Goal: Task Accomplishment & Management: Manage account settings

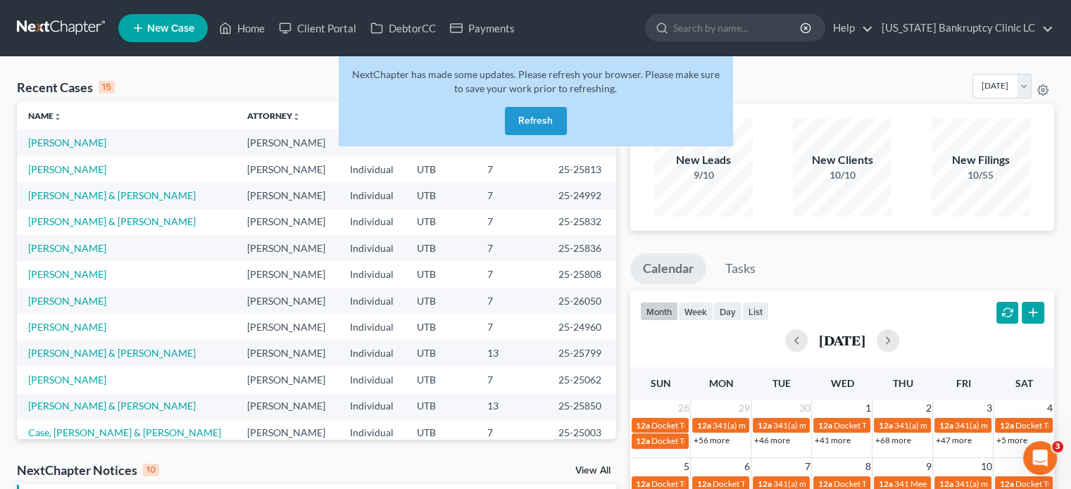
click at [544, 115] on button "Refresh" at bounding box center [536, 121] width 62 height 28
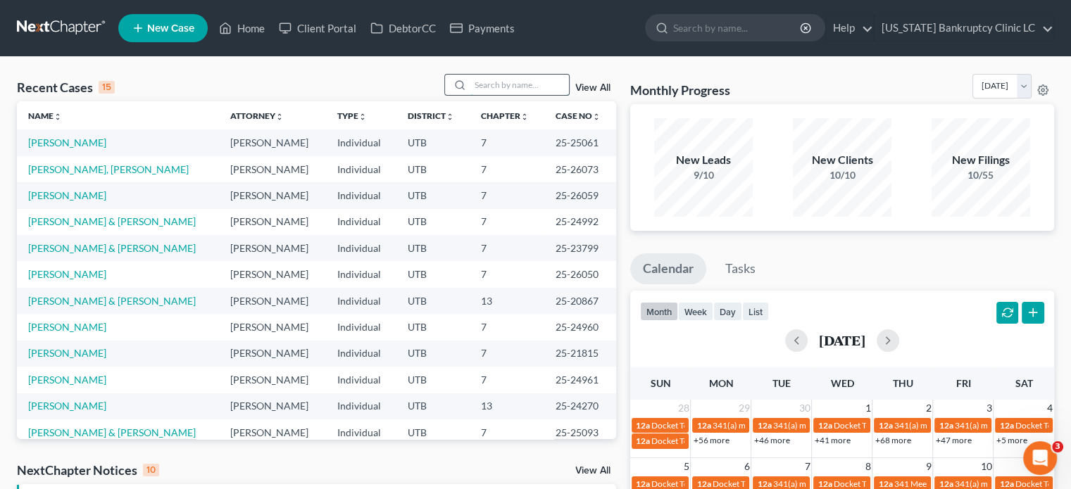
click at [497, 84] on input "search" at bounding box center [519, 85] width 99 height 20
type input "potter"
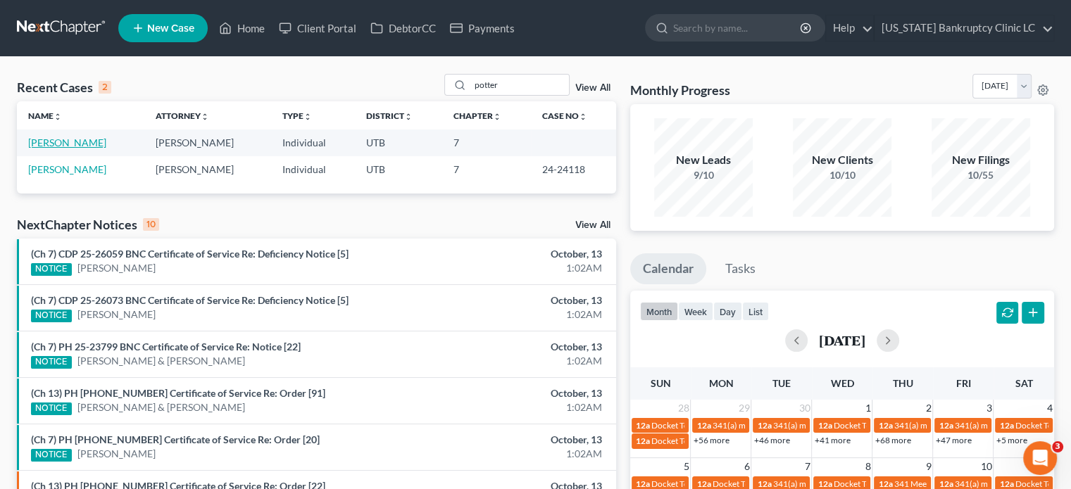
click at [67, 142] on link "[PERSON_NAME]" at bounding box center [67, 143] width 78 height 12
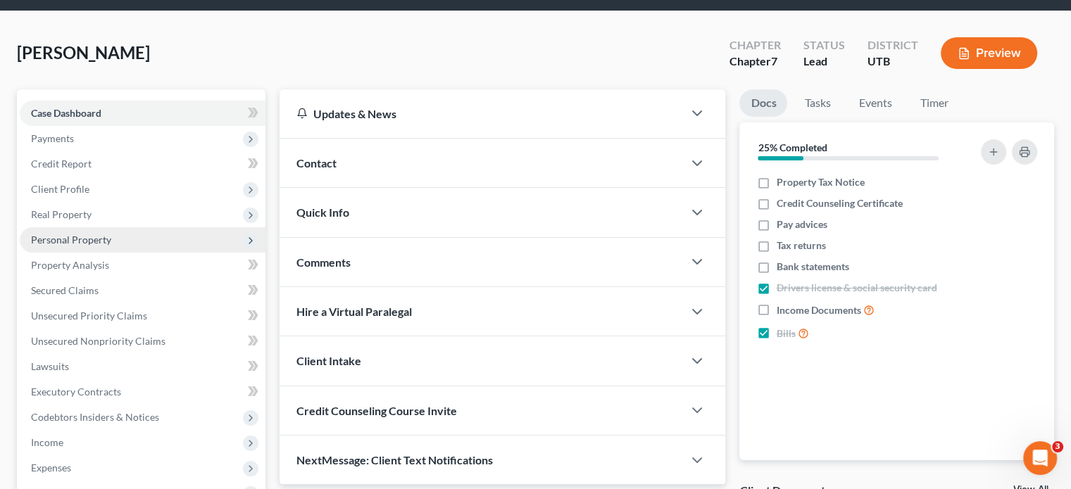
scroll to position [70, 0]
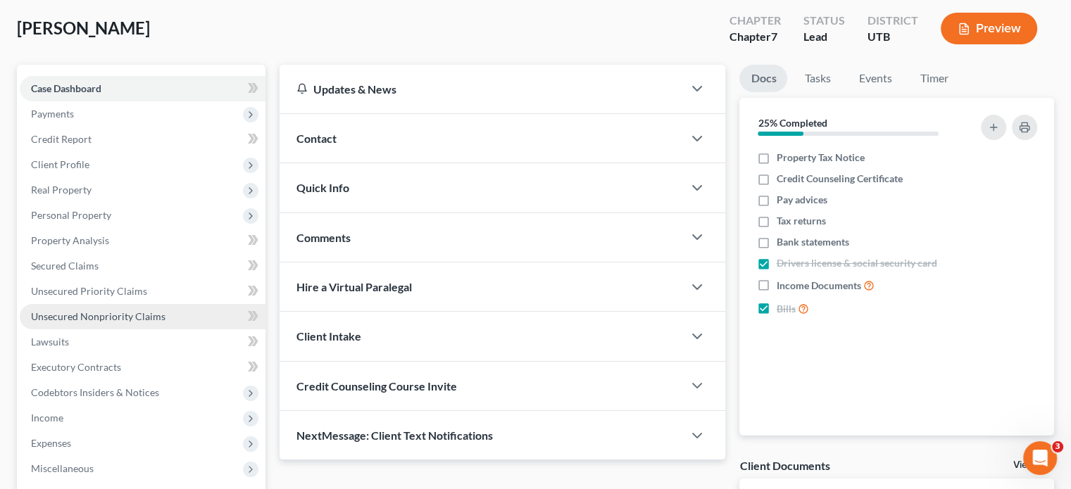
click at [111, 316] on span "Unsecured Nonpriority Claims" at bounding box center [98, 317] width 134 height 12
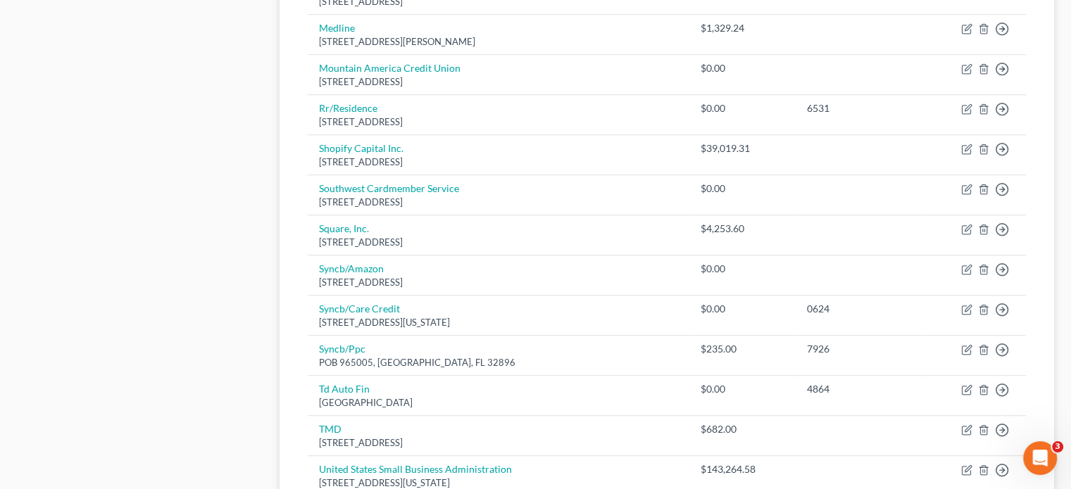
scroll to position [1127, 0]
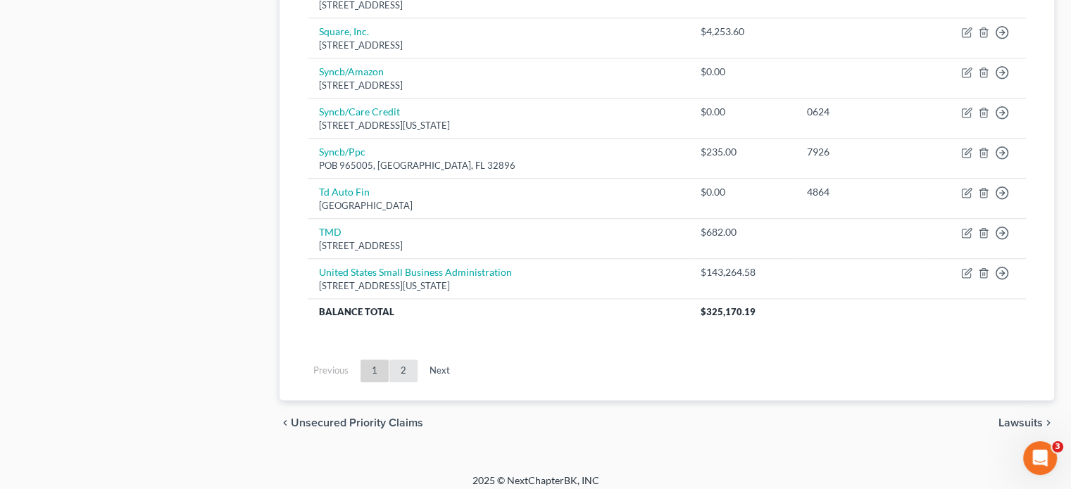
click at [401, 371] on link "2" at bounding box center [403, 371] width 28 height 23
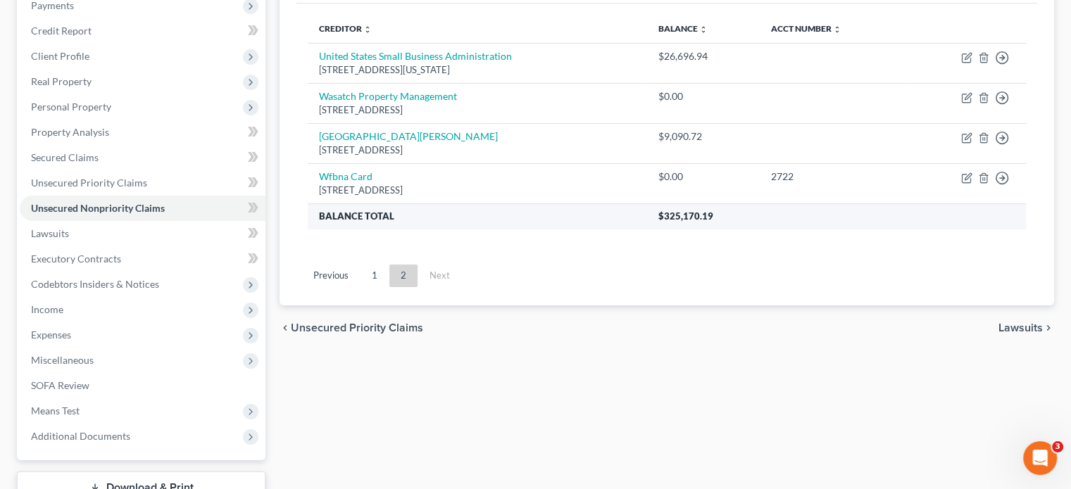
scroll to position [72, 0]
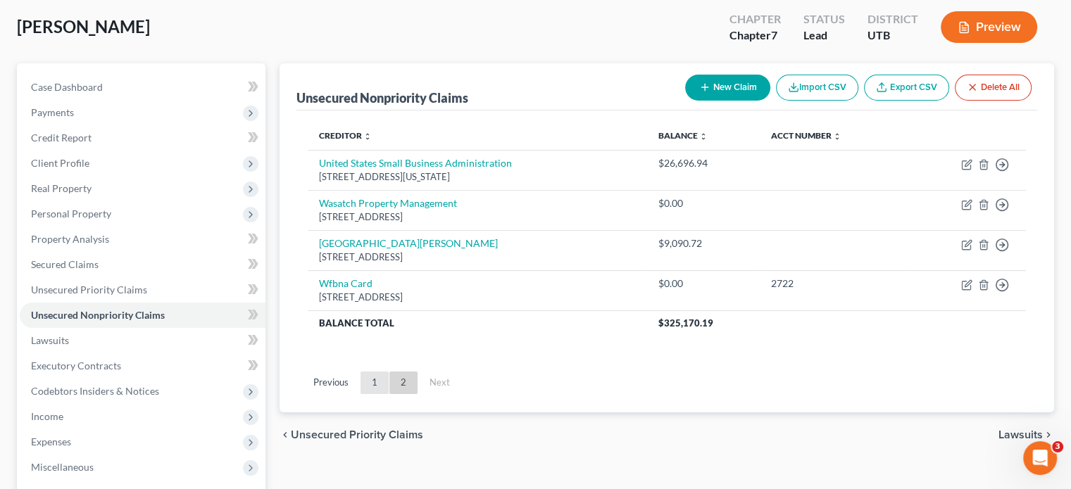
click at [374, 381] on link "1" at bounding box center [375, 383] width 28 height 23
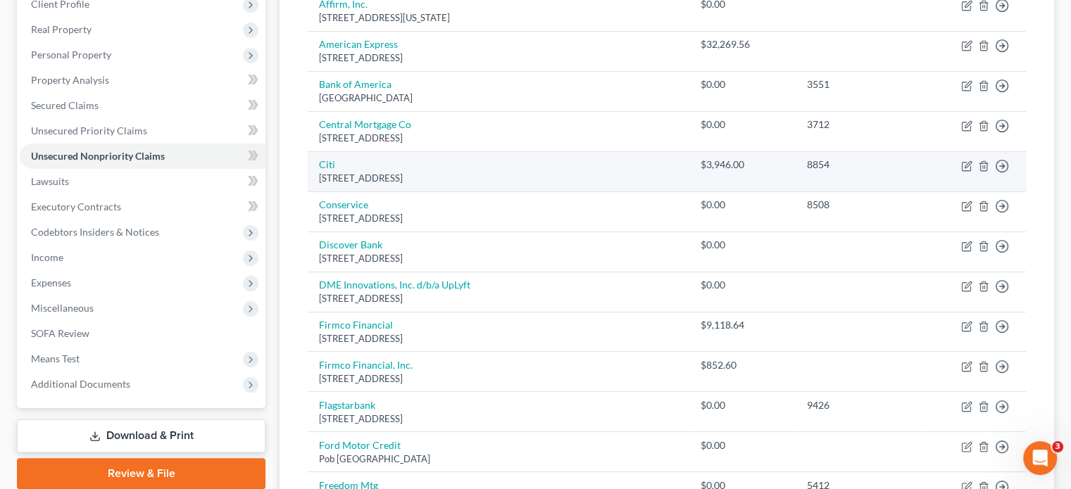
scroll to position [283, 0]
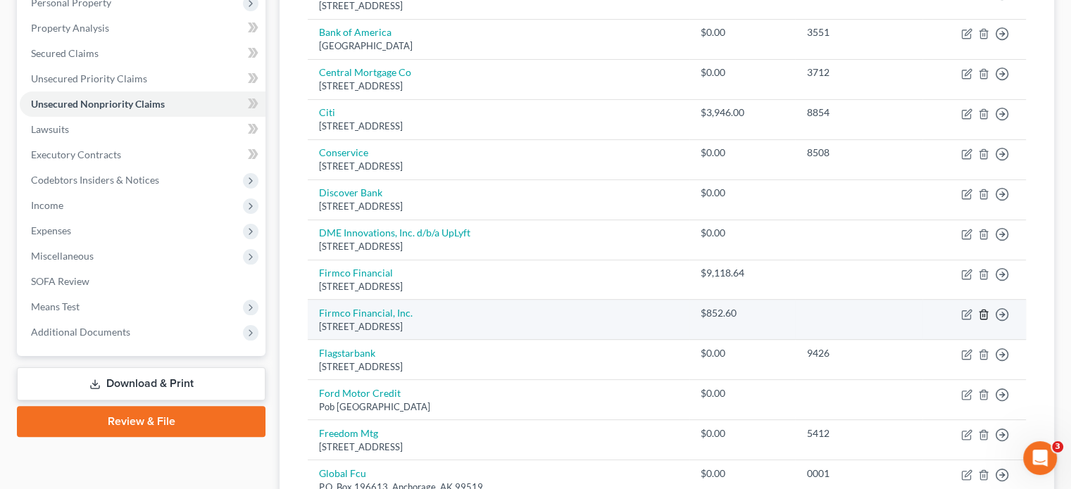
click at [984, 314] on line "button" at bounding box center [984, 315] width 0 height 3
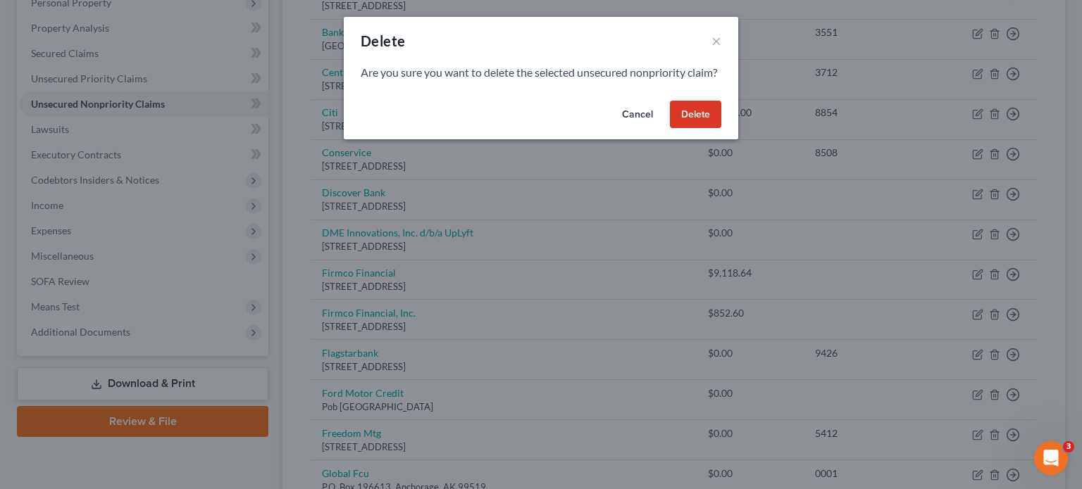
click at [701, 125] on button "Delete" at bounding box center [695, 115] width 51 height 28
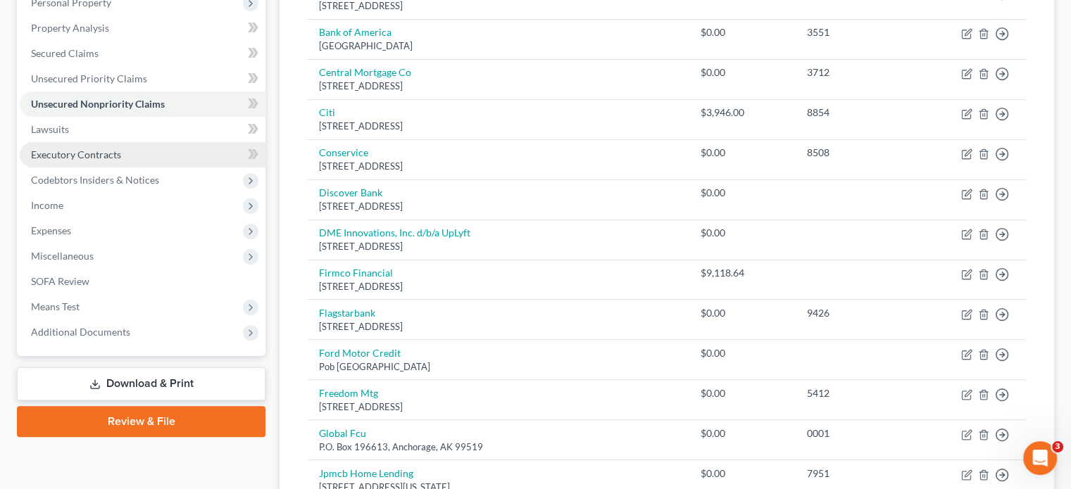
click at [133, 151] on link "Executory Contracts" at bounding box center [143, 154] width 246 height 25
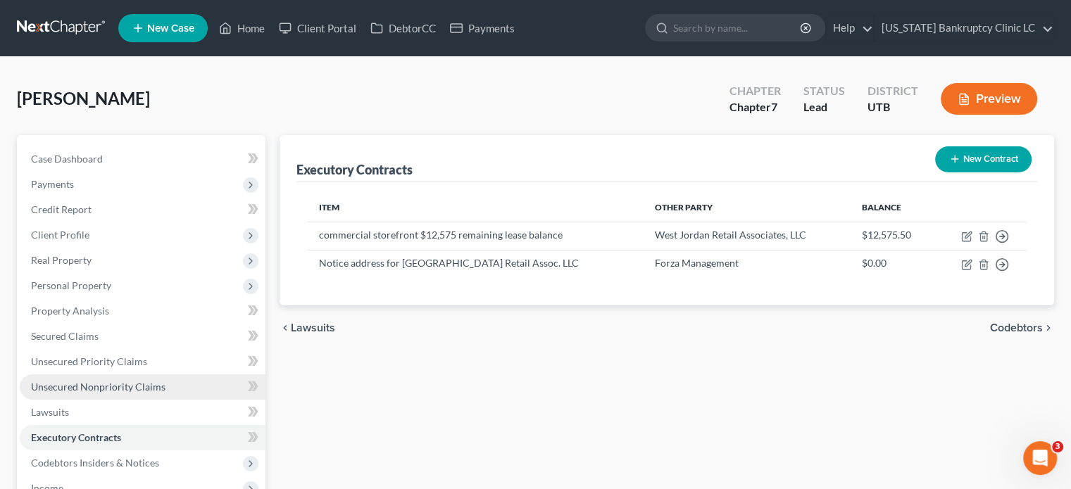
click at [149, 382] on span "Unsecured Nonpriority Claims" at bounding box center [98, 387] width 134 height 12
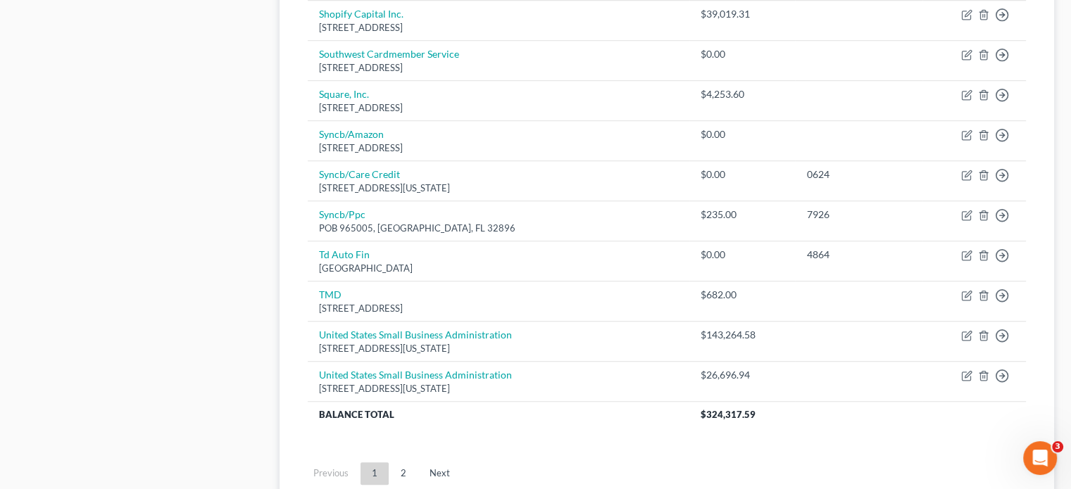
scroll to position [1056, 0]
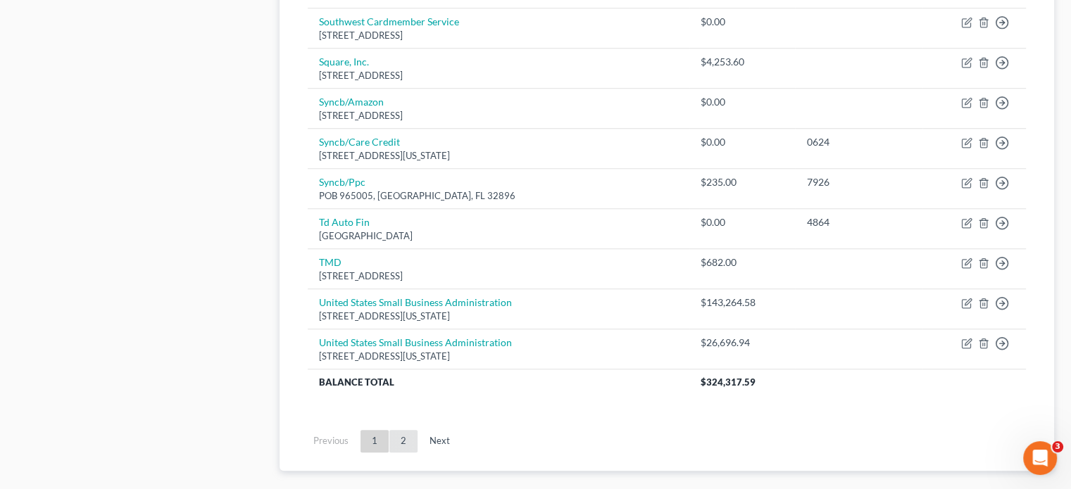
click at [401, 439] on link "2" at bounding box center [403, 441] width 28 height 23
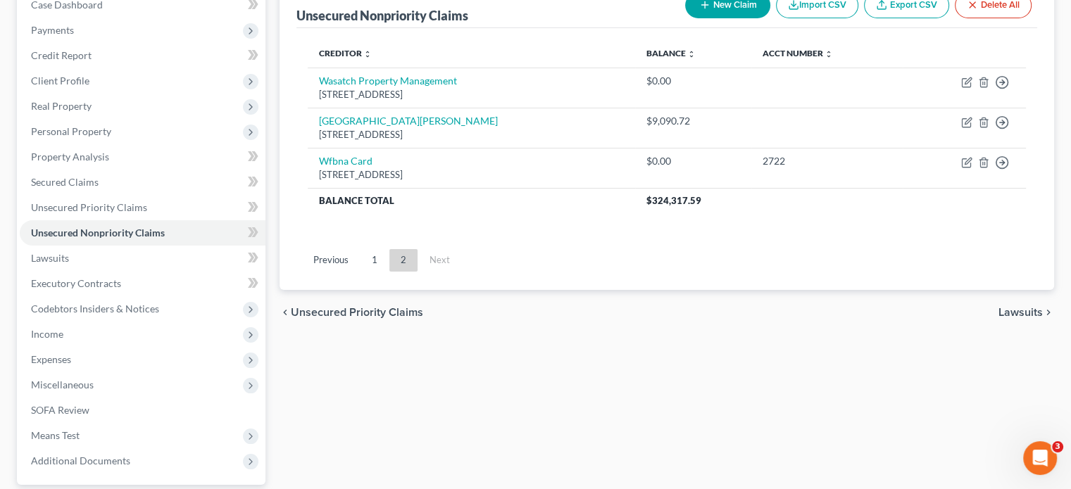
scroll to position [72, 0]
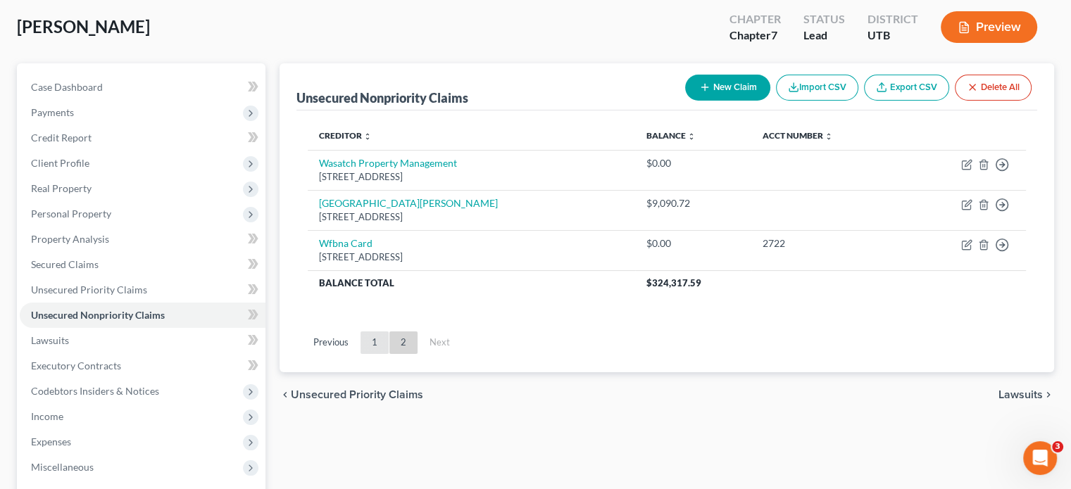
click at [369, 345] on link "1" at bounding box center [375, 343] width 28 height 23
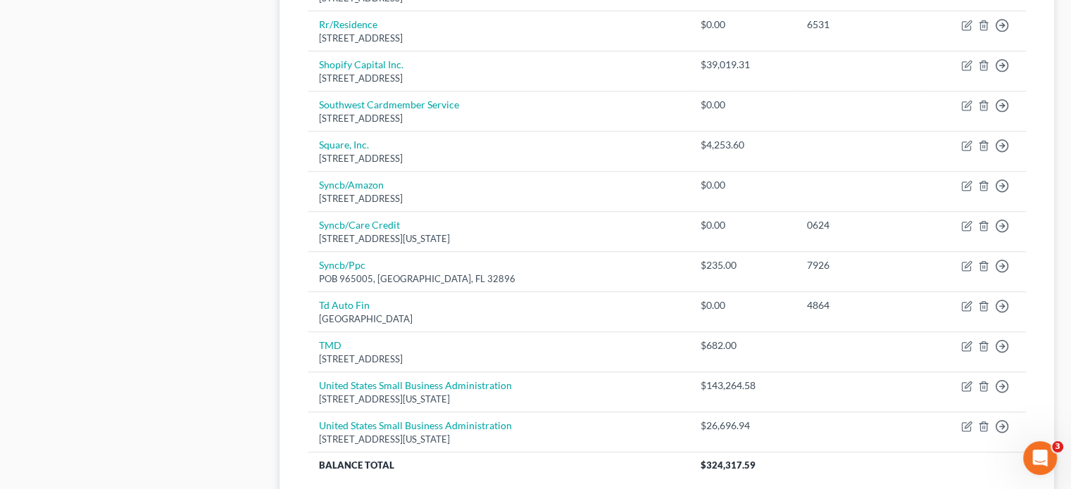
scroll to position [1058, 0]
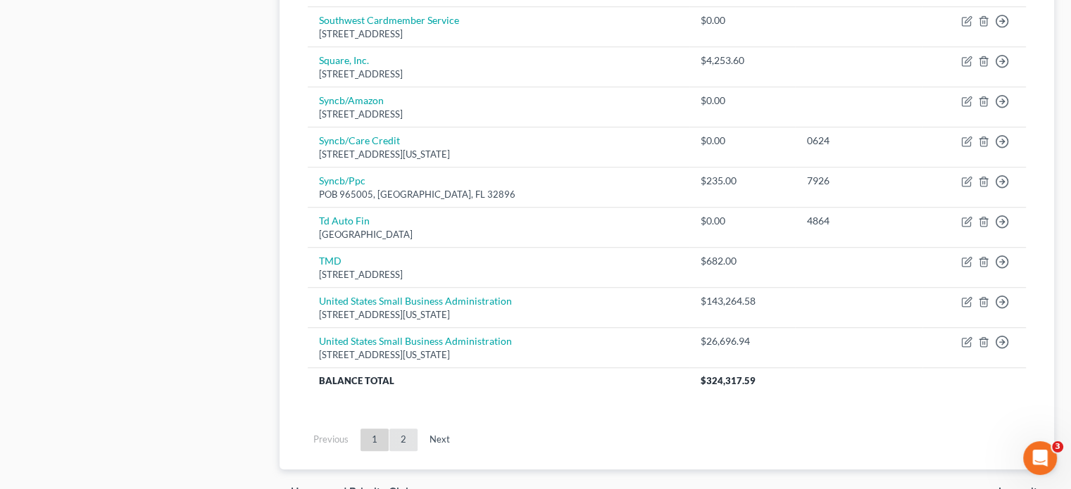
click at [403, 436] on link "2" at bounding box center [403, 440] width 28 height 23
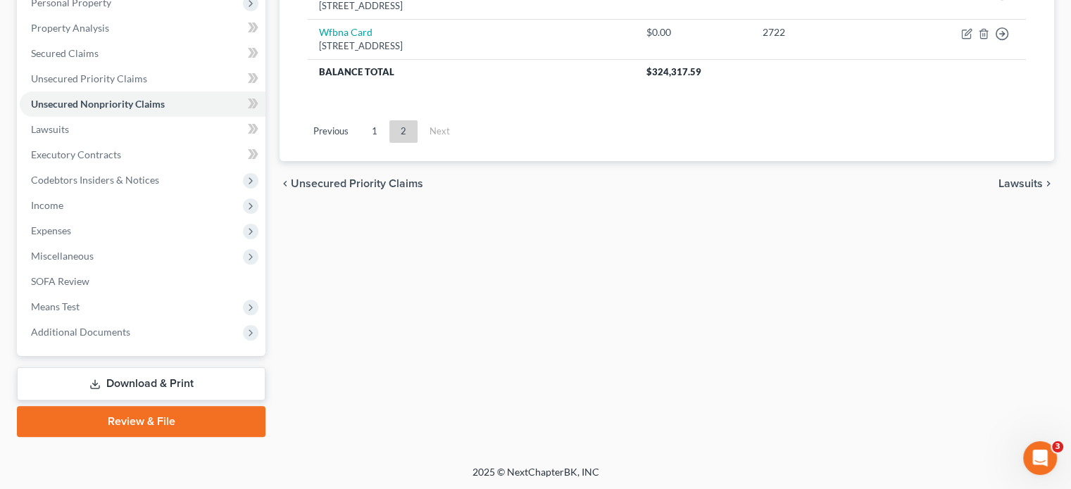
scroll to position [142, 0]
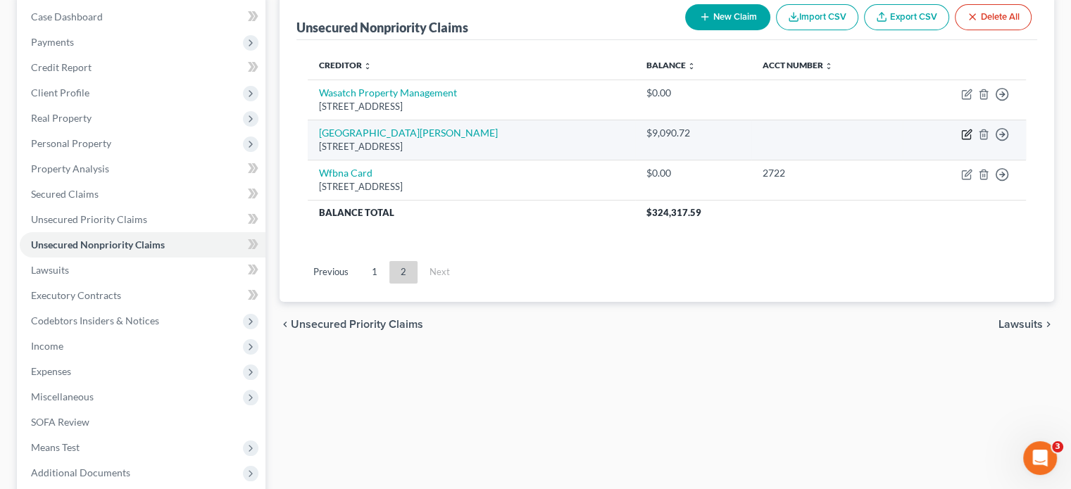
click at [965, 134] on icon "button" at bounding box center [968, 133] width 6 height 6
select select "46"
select select "0"
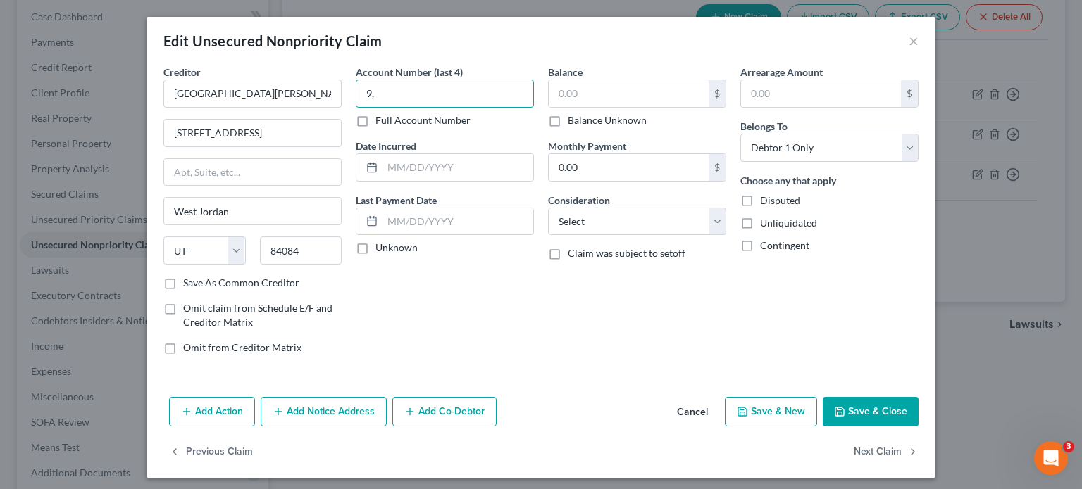
type input "9"
type input "1"
click at [589, 96] on input "text" at bounding box center [629, 93] width 160 height 27
type input "1"
click at [864, 411] on button "Save & Close" at bounding box center [870, 412] width 96 height 30
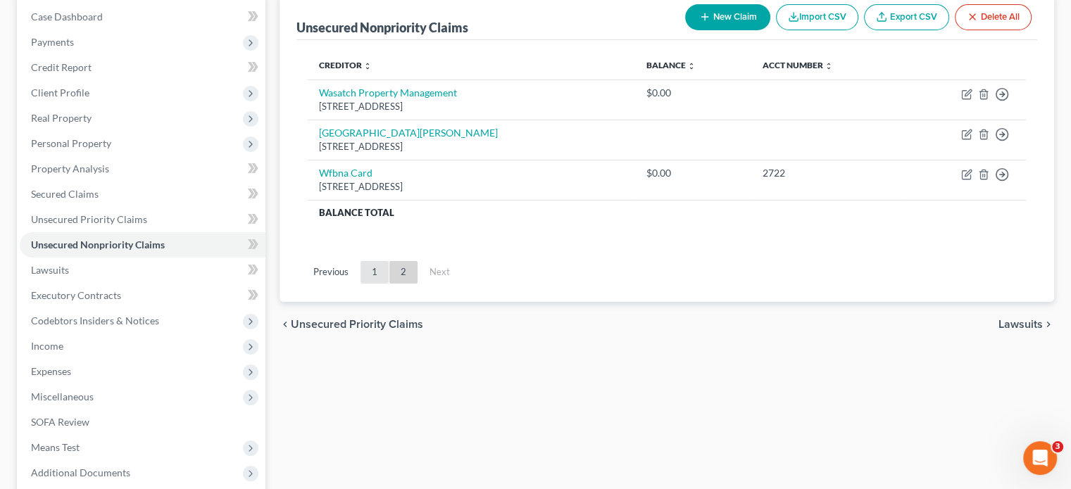
click at [374, 273] on link "1" at bounding box center [375, 272] width 28 height 23
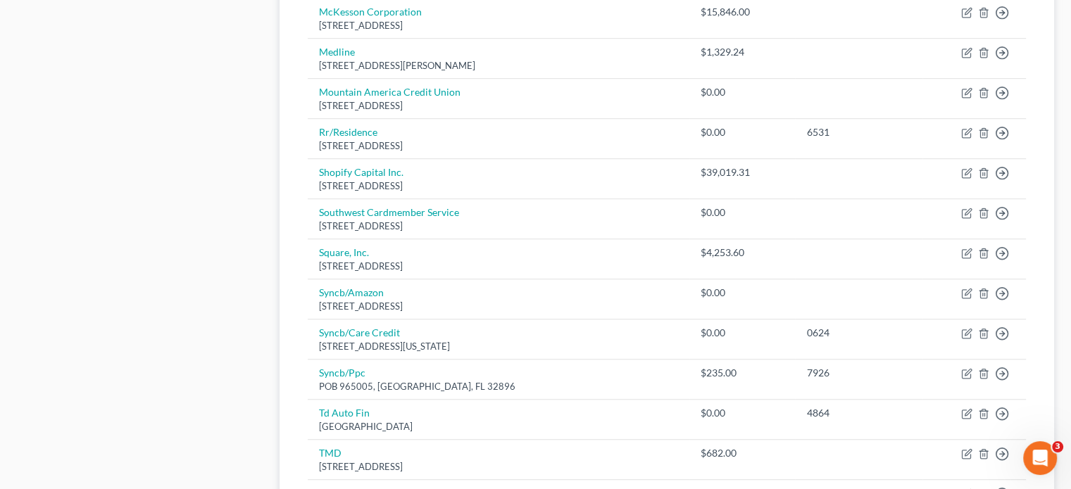
scroll to position [1058, 0]
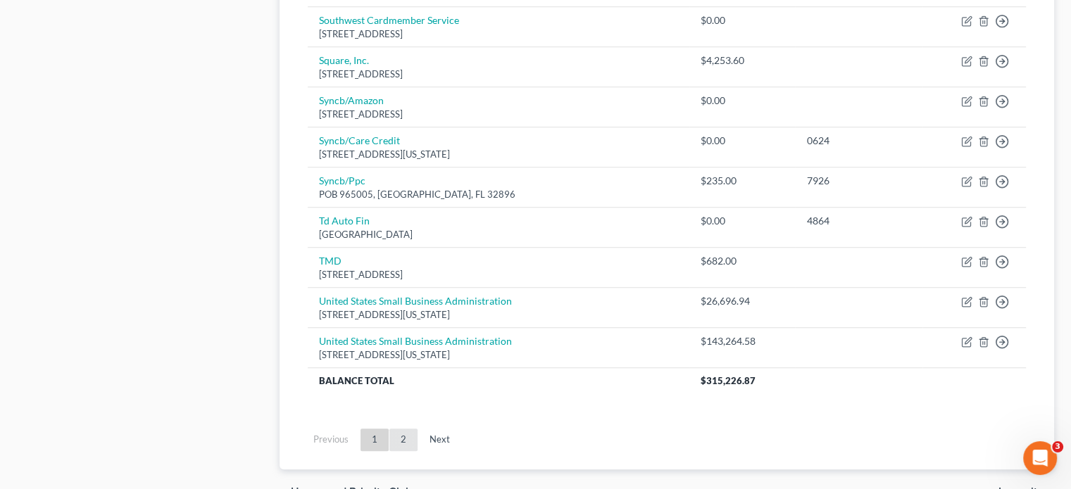
click at [403, 437] on link "2" at bounding box center [403, 440] width 28 height 23
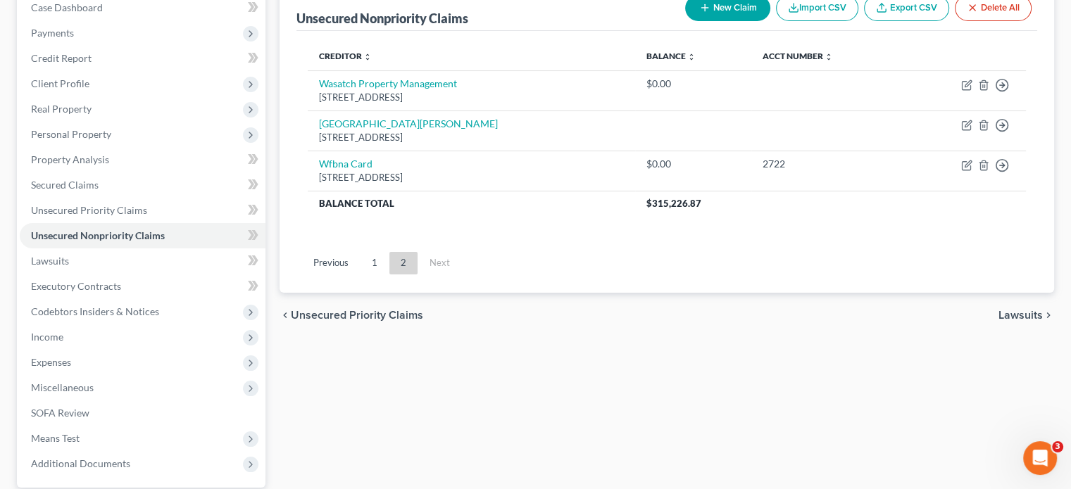
scroll to position [142, 0]
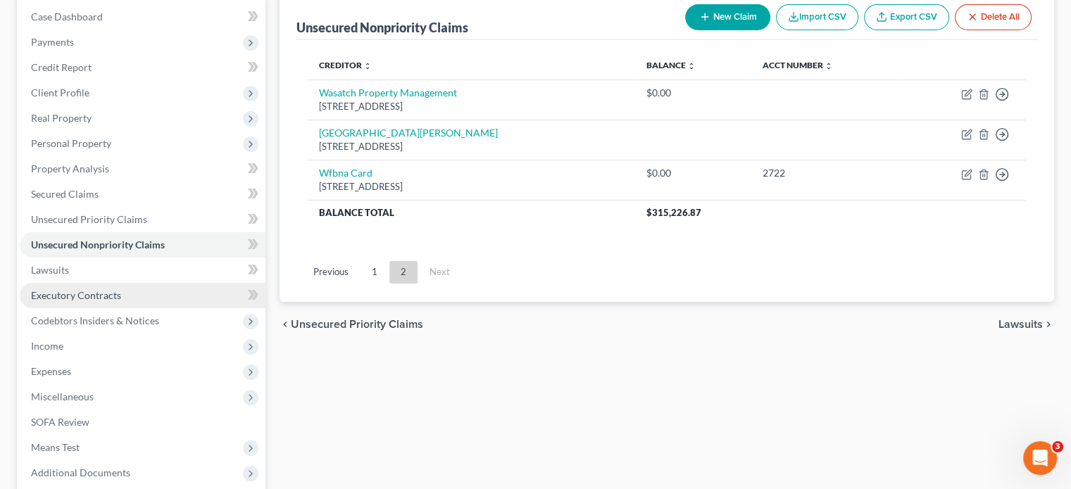
click at [97, 301] on link "Executory Contracts" at bounding box center [143, 295] width 246 height 25
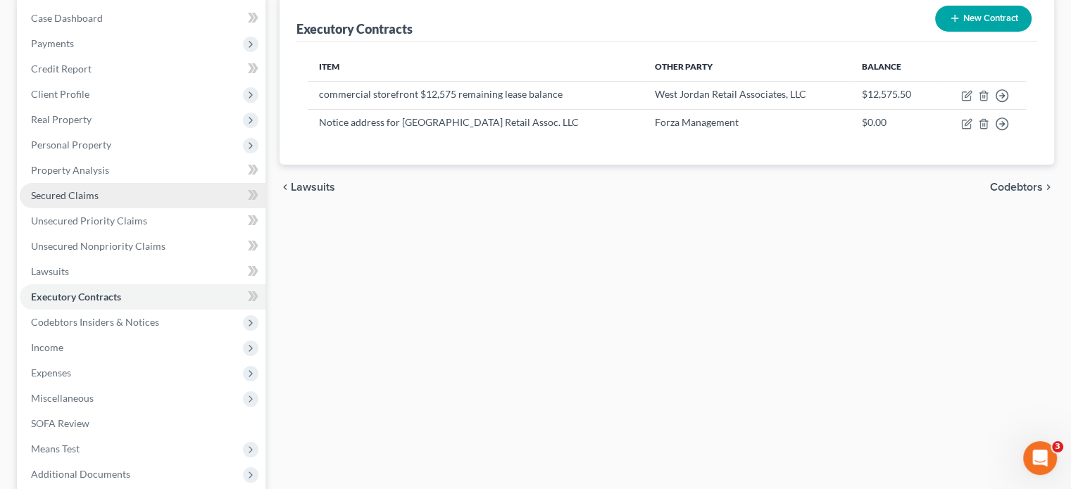
scroll to position [282, 0]
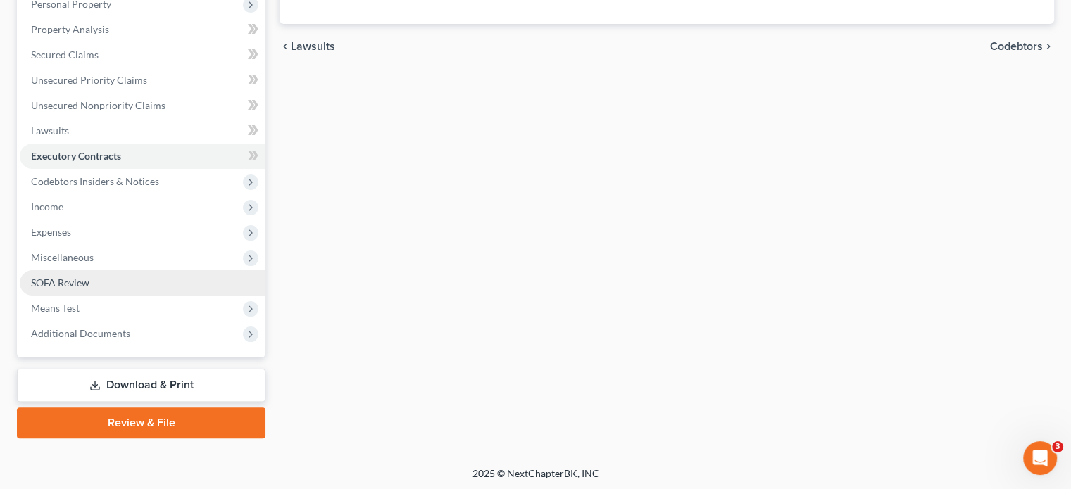
click at [120, 282] on link "SOFA Review" at bounding box center [143, 282] width 246 height 25
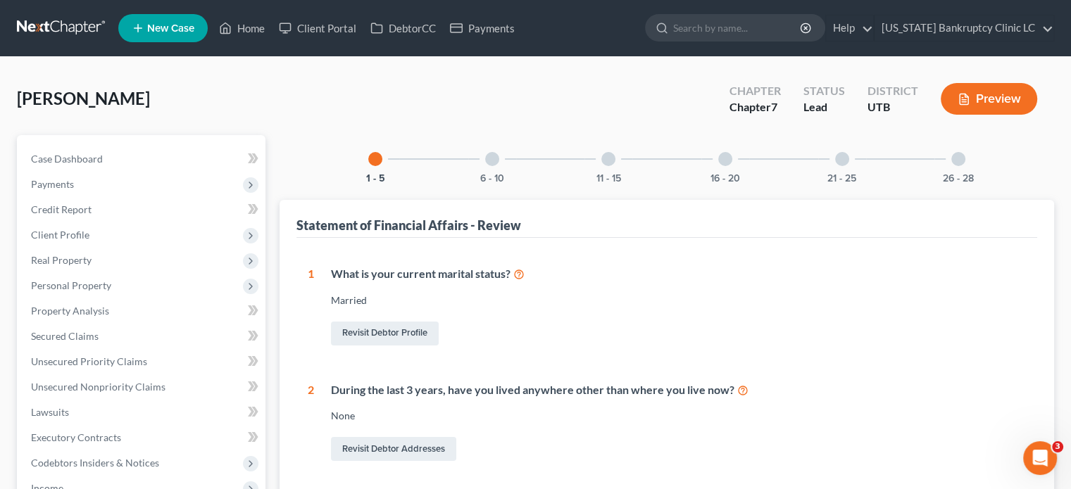
click at [729, 163] on div at bounding box center [725, 159] width 14 height 14
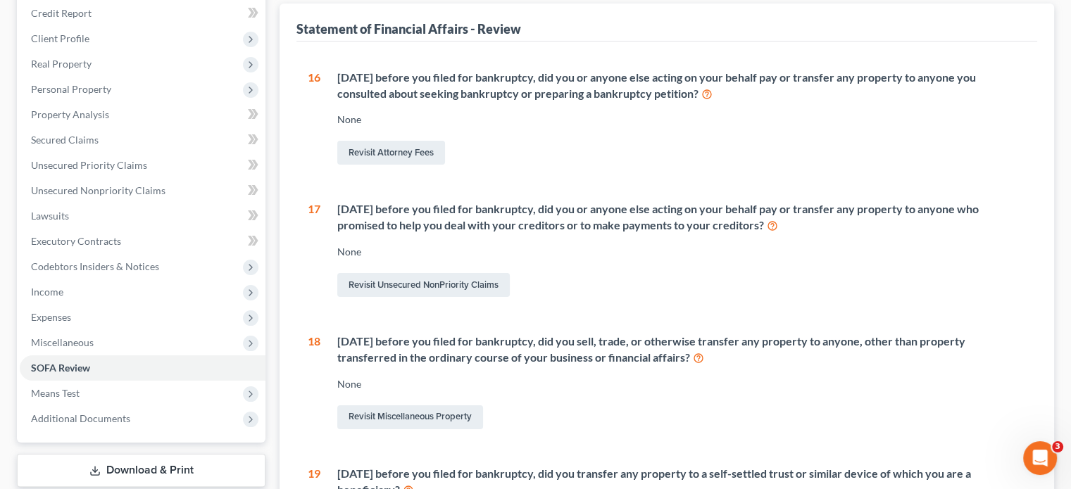
scroll to position [141, 0]
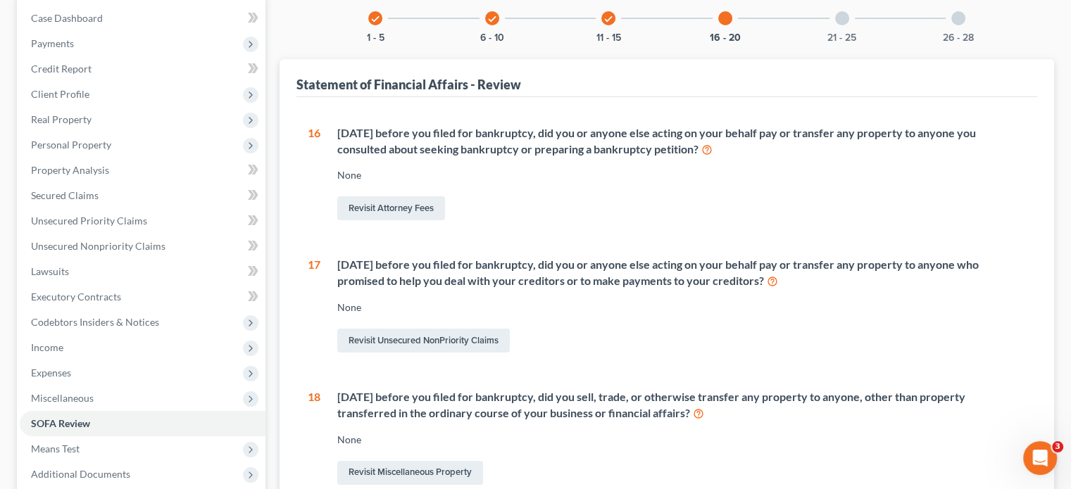
click at [841, 20] on div at bounding box center [842, 18] width 14 height 14
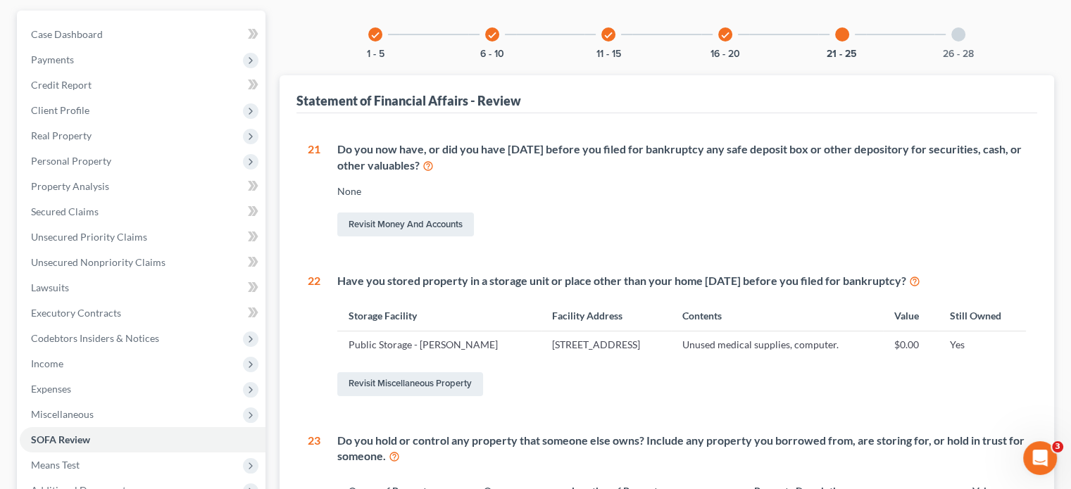
scroll to position [0, 0]
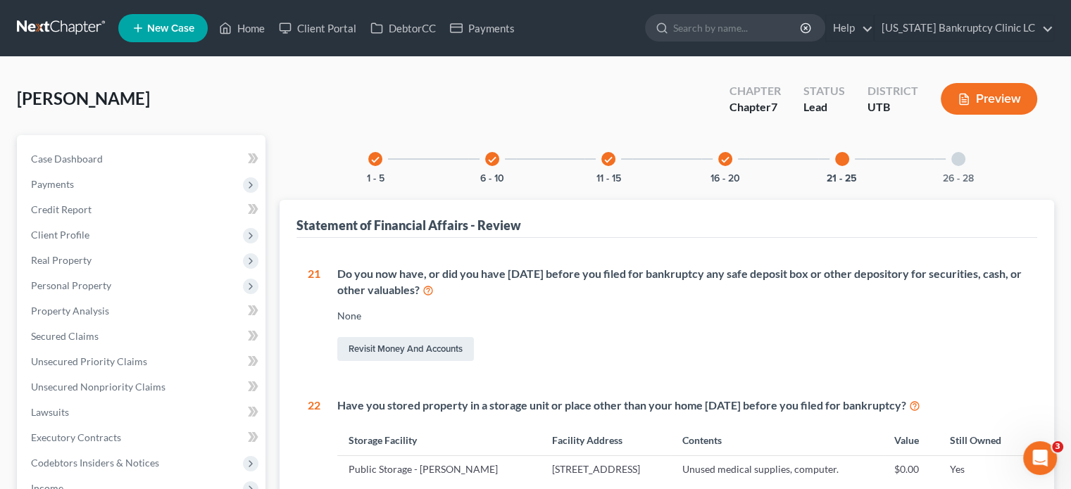
click at [959, 159] on div at bounding box center [958, 159] width 14 height 14
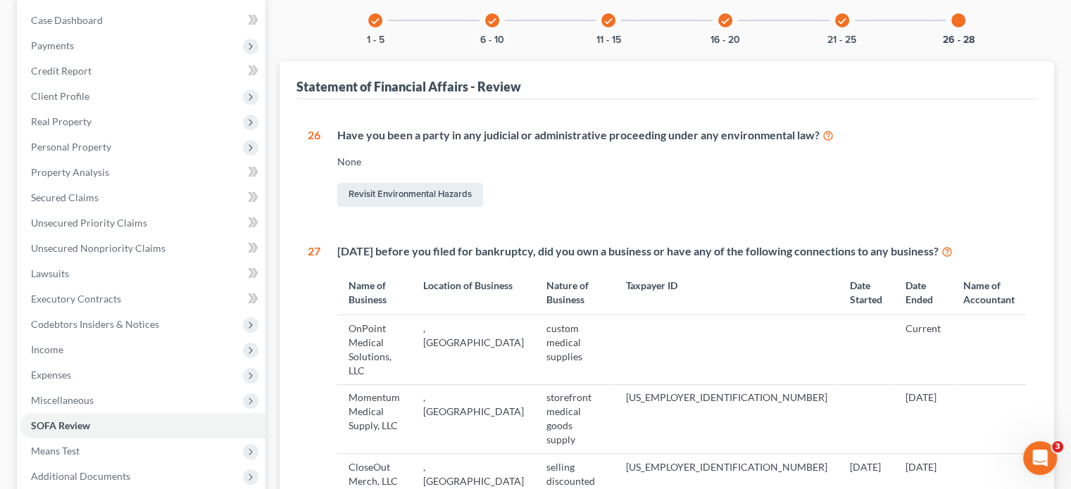
scroll to position [141, 0]
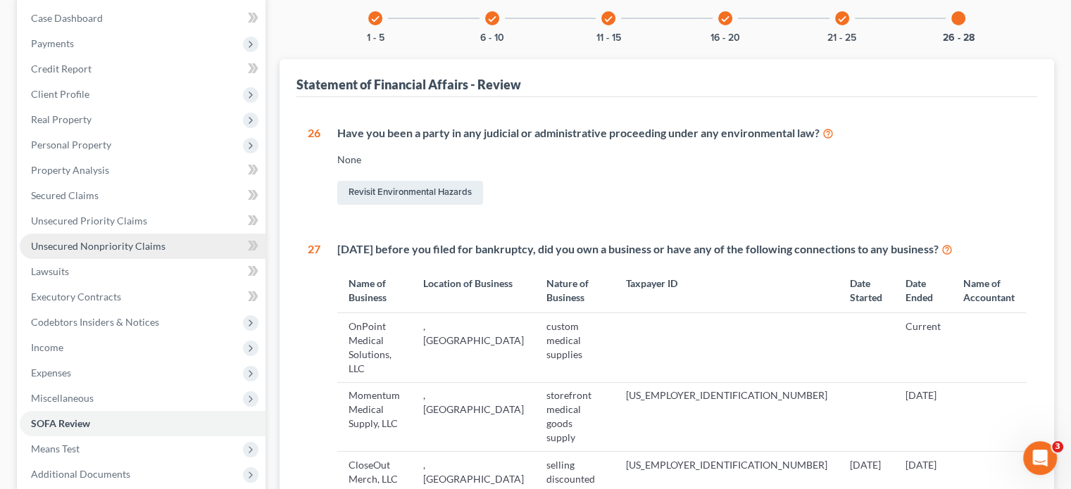
click at [124, 244] on span "Unsecured Nonpriority Claims" at bounding box center [98, 246] width 134 height 12
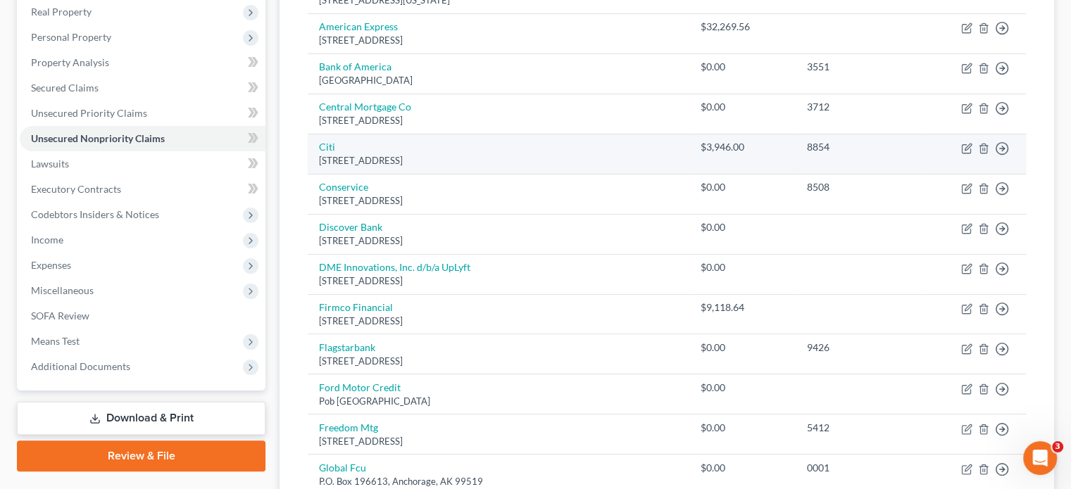
scroll to position [282, 0]
